Goal: Find specific page/section: Find specific page/section

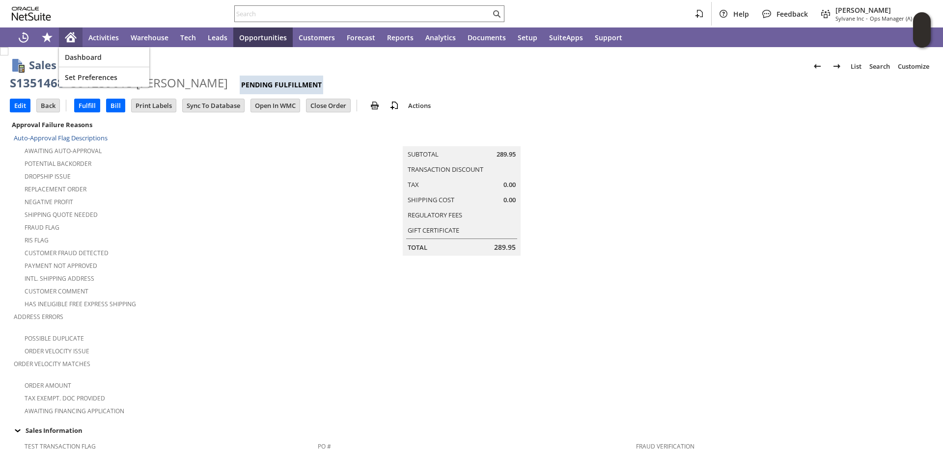
click at [70, 35] on icon "Home" at bounding box center [70, 35] width 11 height 6
